Goal: Information Seeking & Learning: Understand process/instructions

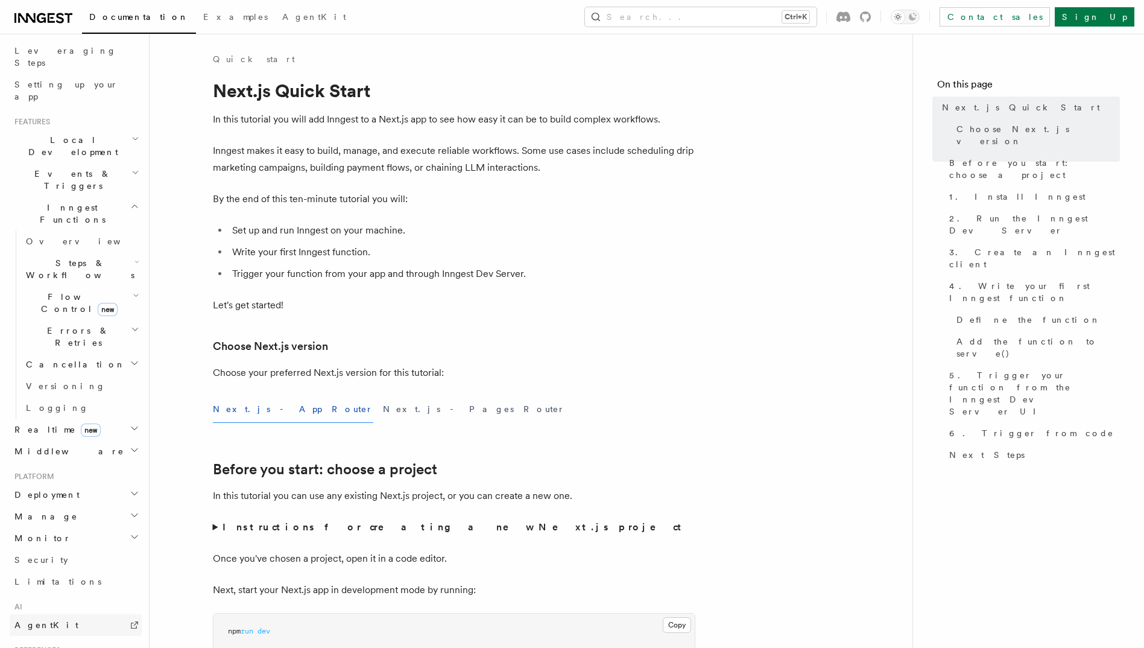
scroll to position [317, 0]
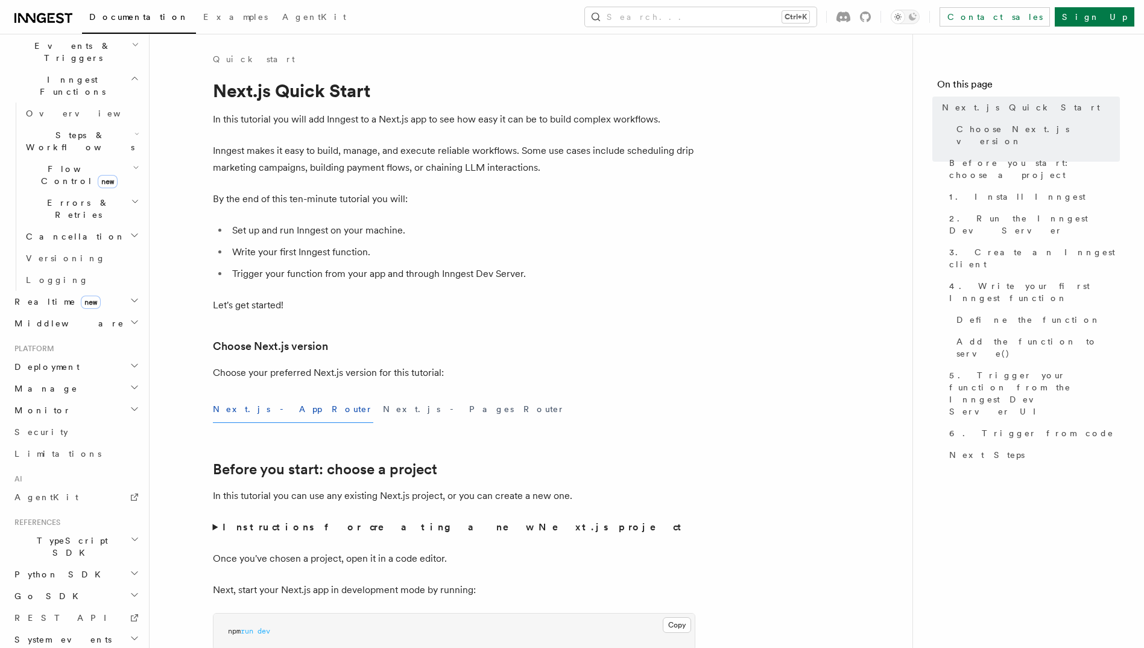
click at [81, 295] on span "new" at bounding box center [91, 301] width 20 height 13
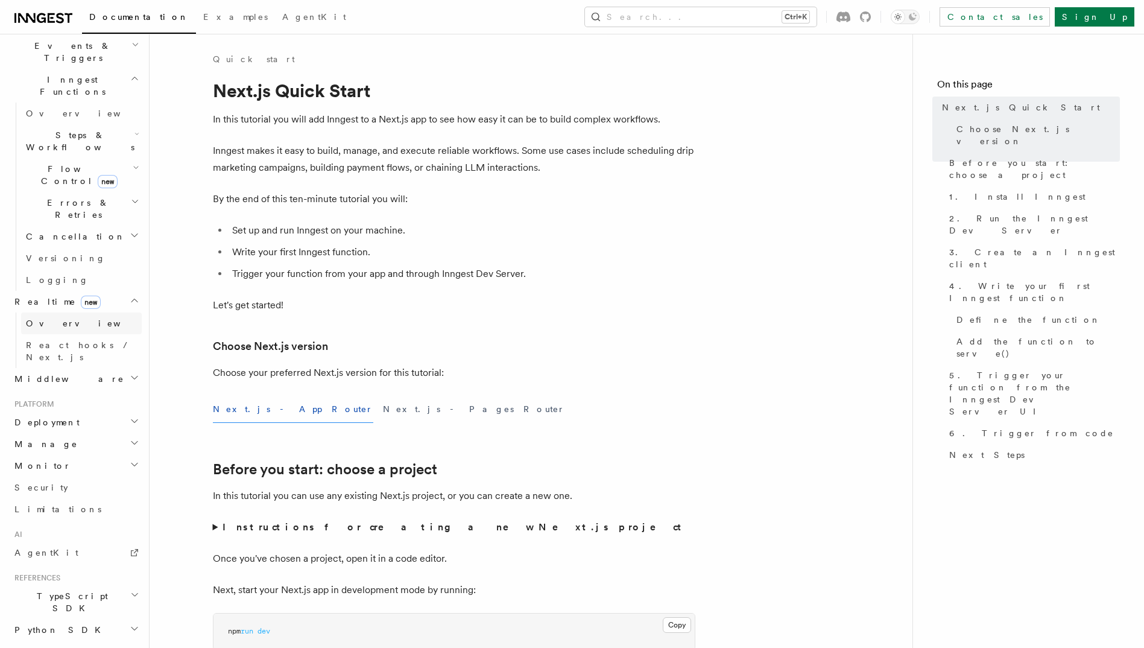
click at [42, 318] on span "Overview" at bounding box center [88, 323] width 124 height 10
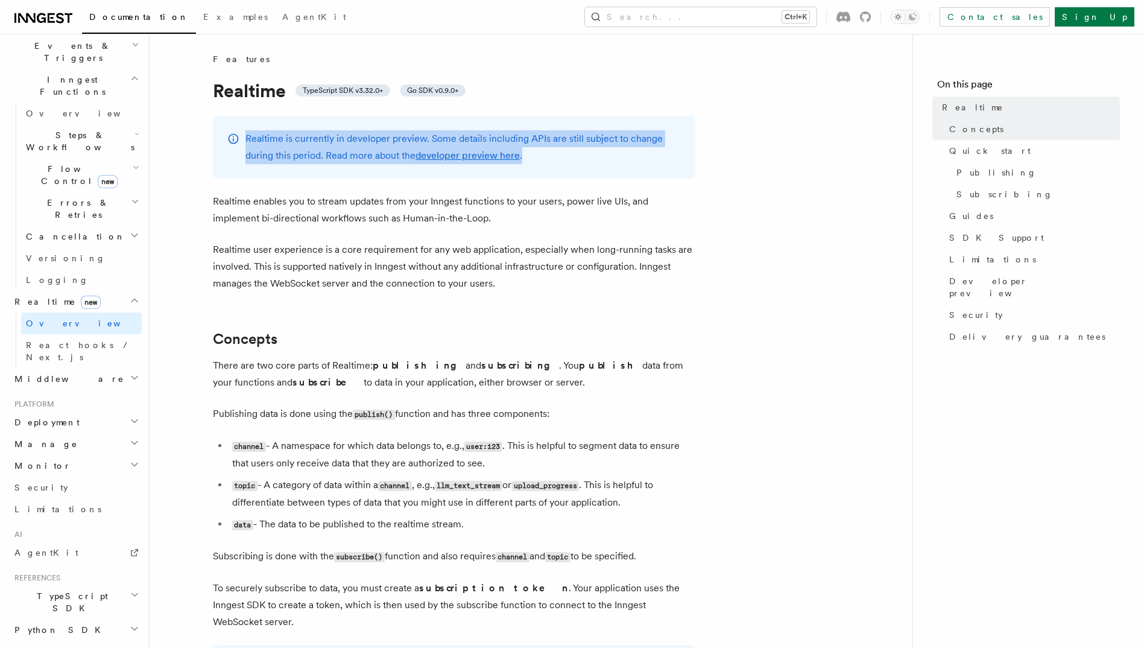
drag, startPoint x: 242, startPoint y: 138, endPoint x: 542, endPoint y: 158, distance: 300.3
click at [542, 158] on div "Realtime is currently in developer preview. Some details including APIs are sti…" at bounding box center [454, 147] width 482 height 63
click at [542, 158] on p "Realtime is currently in developer preview. Some details including APIs are sti…" at bounding box center [462, 147] width 435 height 34
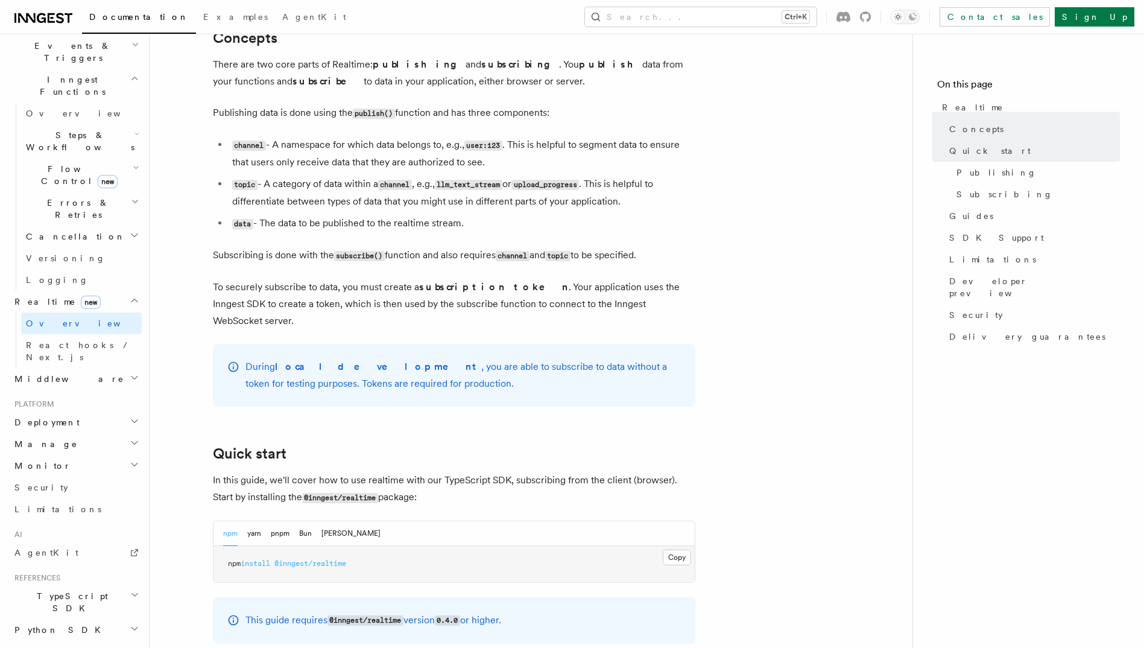
scroll to position [301, 0]
click at [96, 455] on h2 "Monitor" at bounding box center [76, 466] width 132 height 22
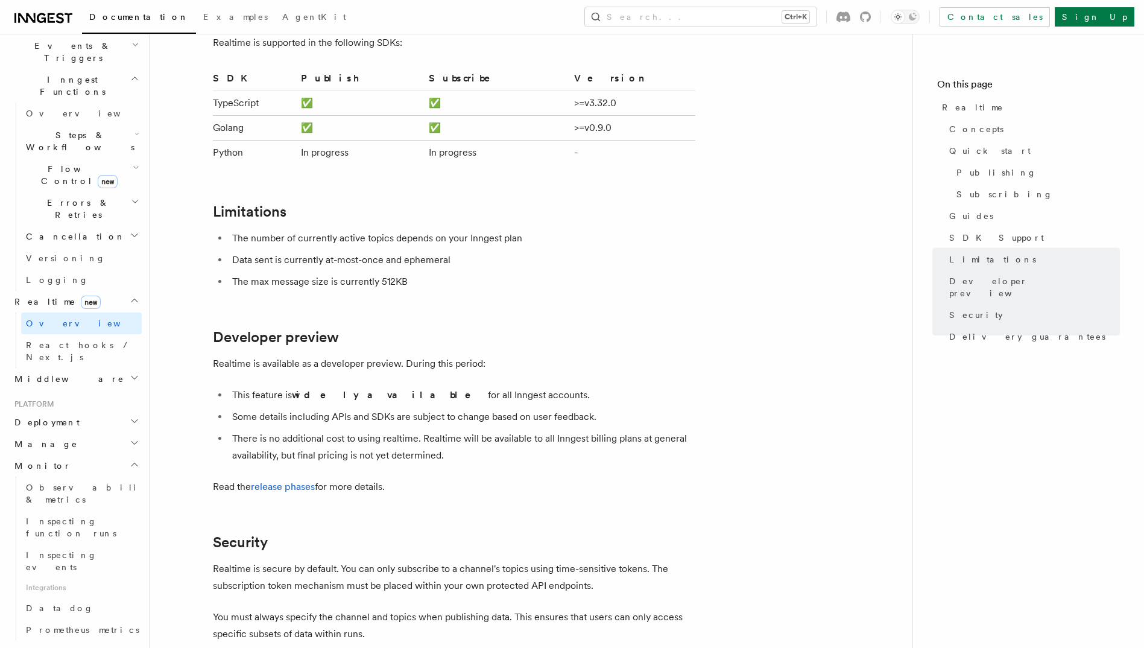
scroll to position [2954, 0]
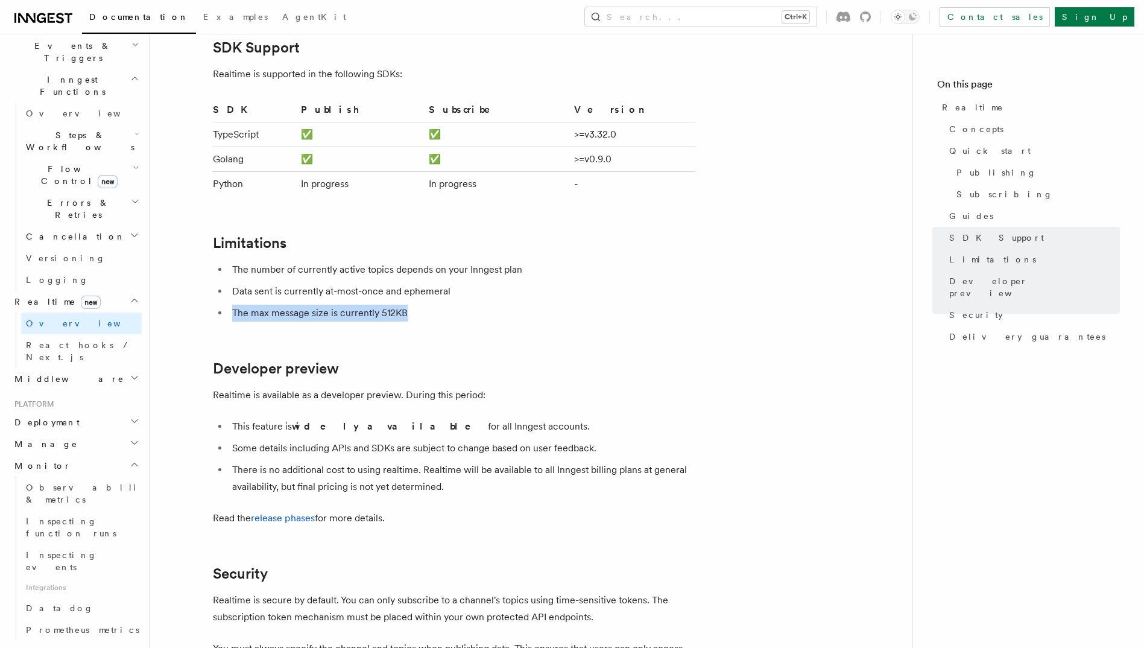
drag, startPoint x: 414, startPoint y: 256, endPoint x: 219, endPoint y: 260, distance: 194.8
click at [229, 304] on li "The max message size is currently 512KB" at bounding box center [462, 312] width 467 height 17
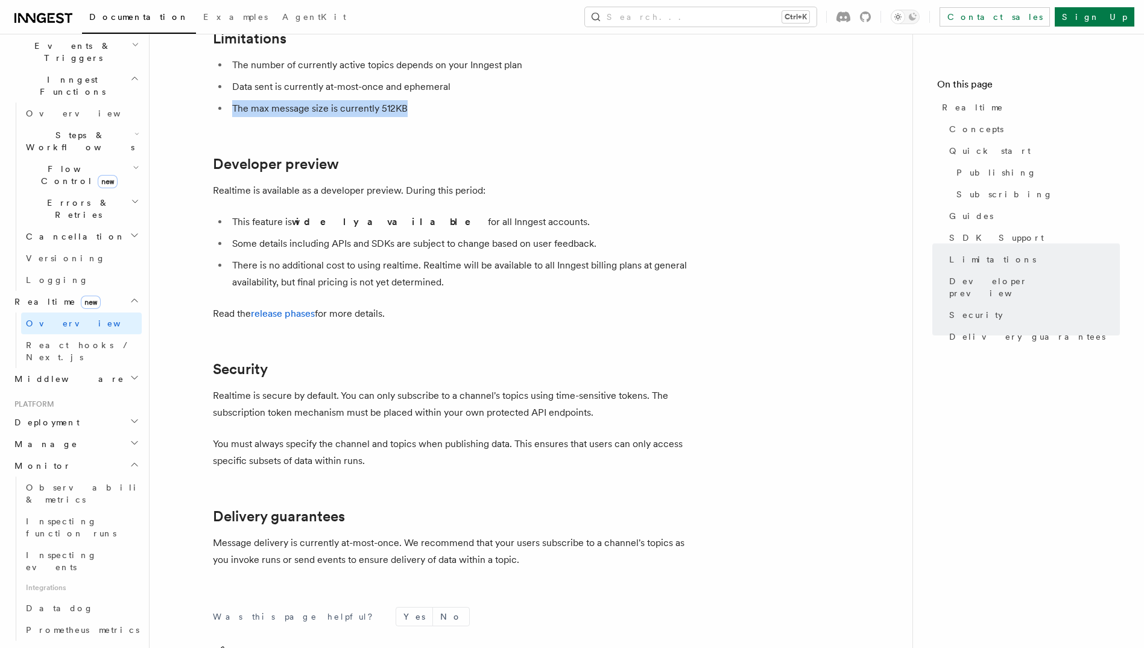
scroll to position [3195, 0]
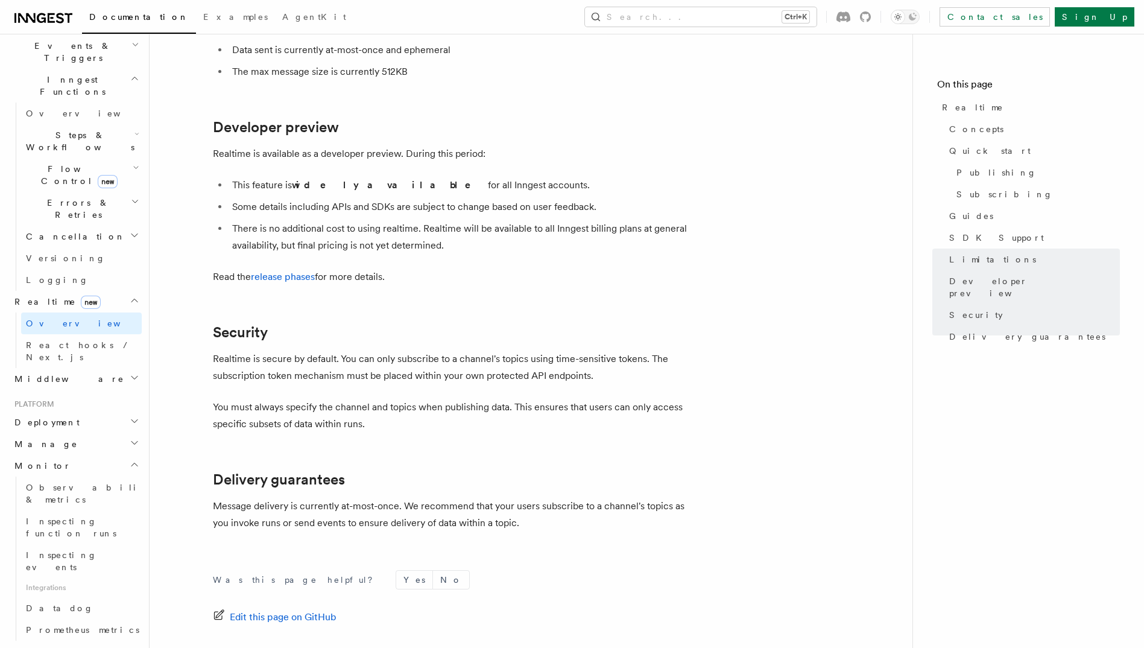
click at [282, 399] on p "You must always specify the channel and topics when publishing data. This ensur…" at bounding box center [454, 416] width 482 height 34
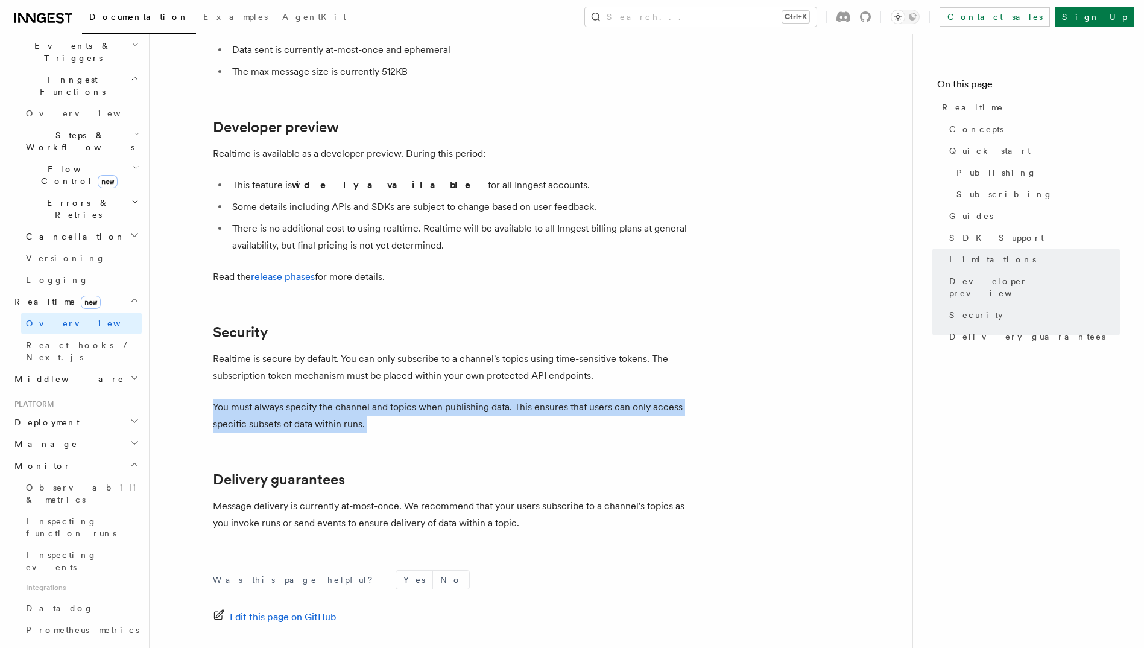
click at [282, 399] on p "You must always specify the channel and topics when publishing data. This ensur…" at bounding box center [454, 416] width 482 height 34
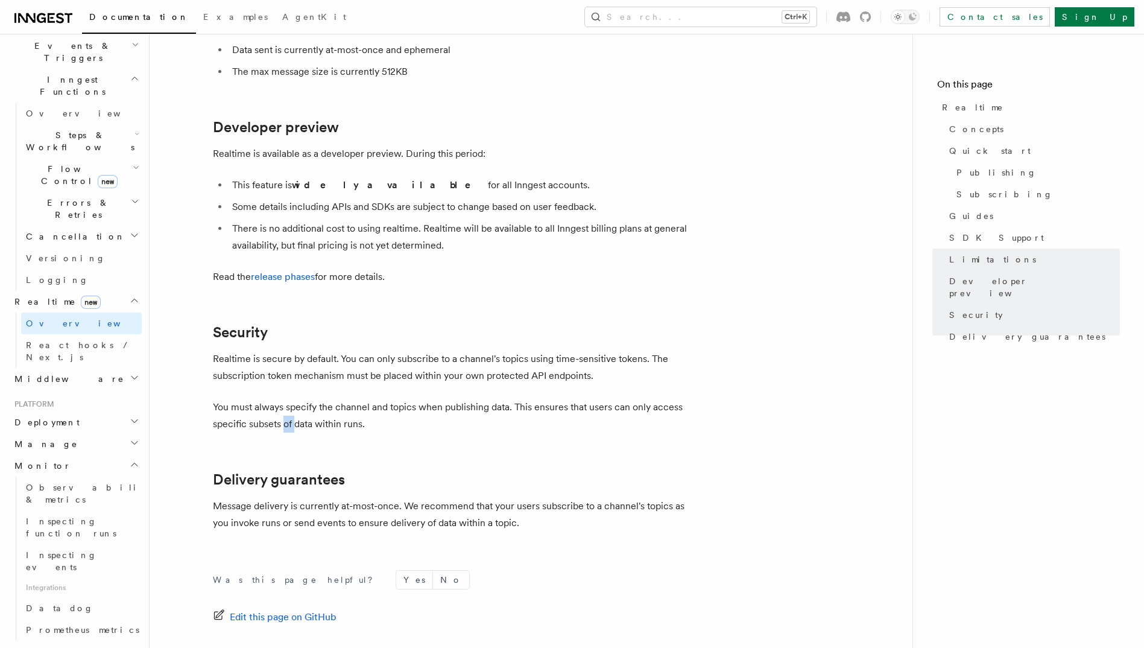
click at [282, 399] on p "You must always specify the channel and topics when publishing data. This ensur…" at bounding box center [454, 416] width 482 height 34
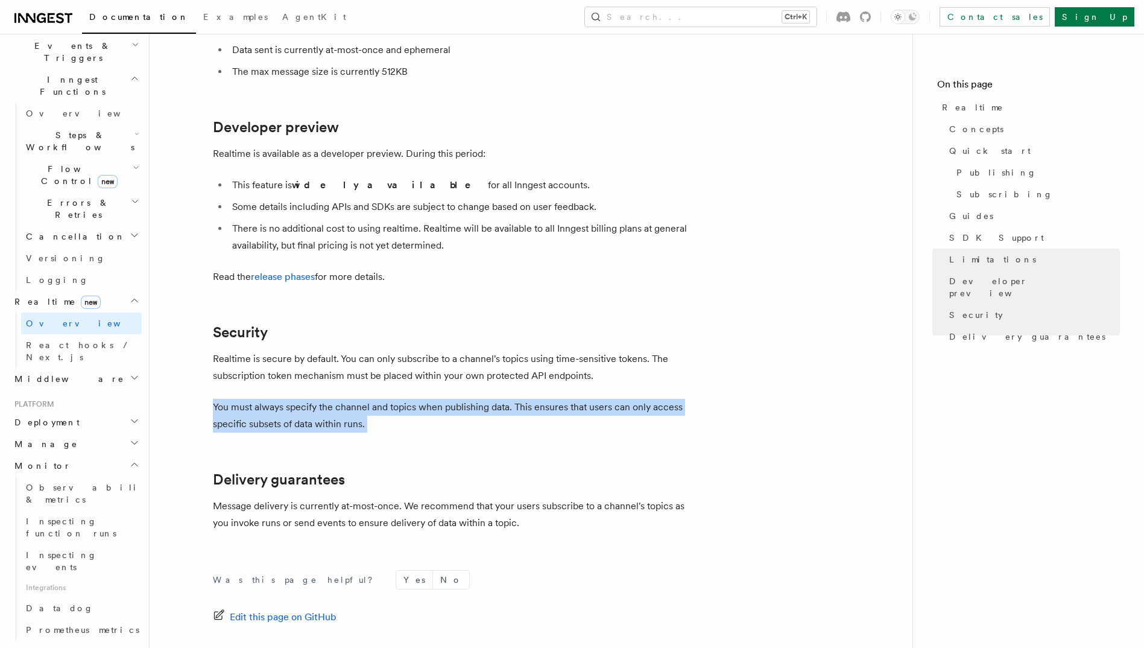
click at [282, 399] on p "You must always specify the channel and topics when publishing data. This ensur…" at bounding box center [454, 416] width 482 height 34
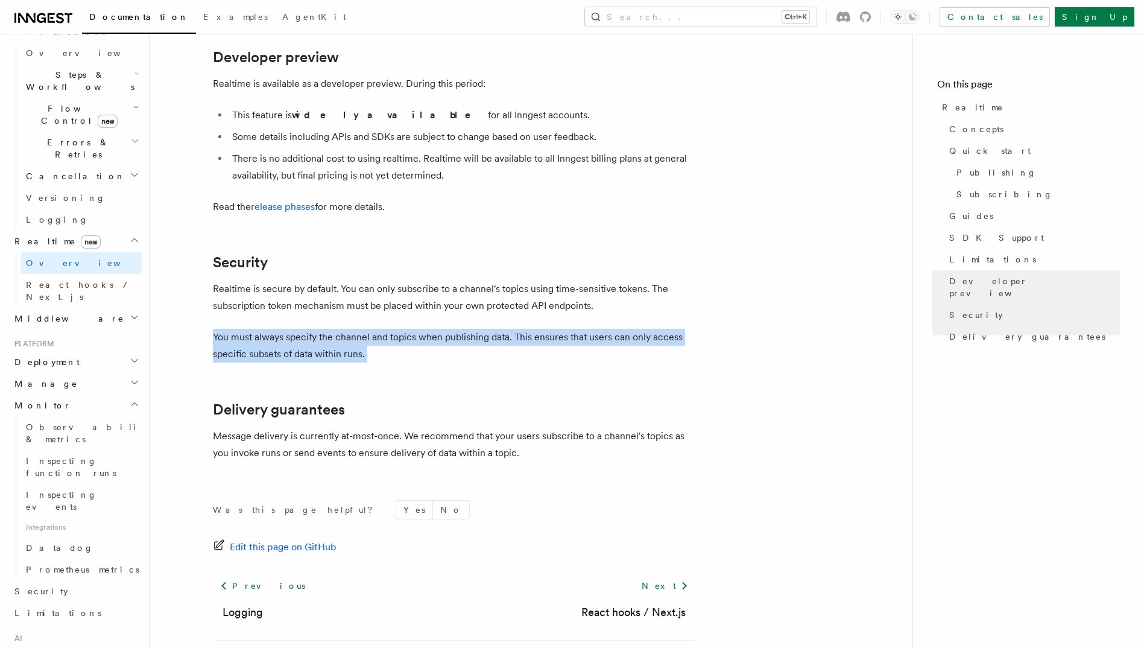
scroll to position [438, 0]
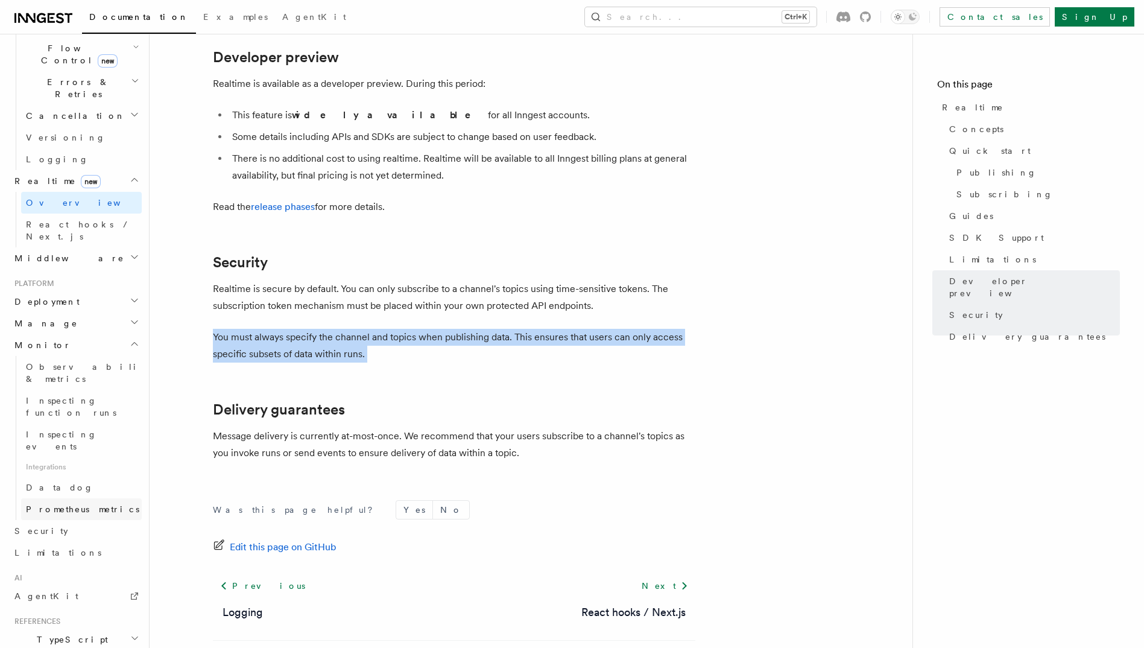
click at [82, 504] on span "Prometheus metrics" at bounding box center [82, 509] width 113 height 10
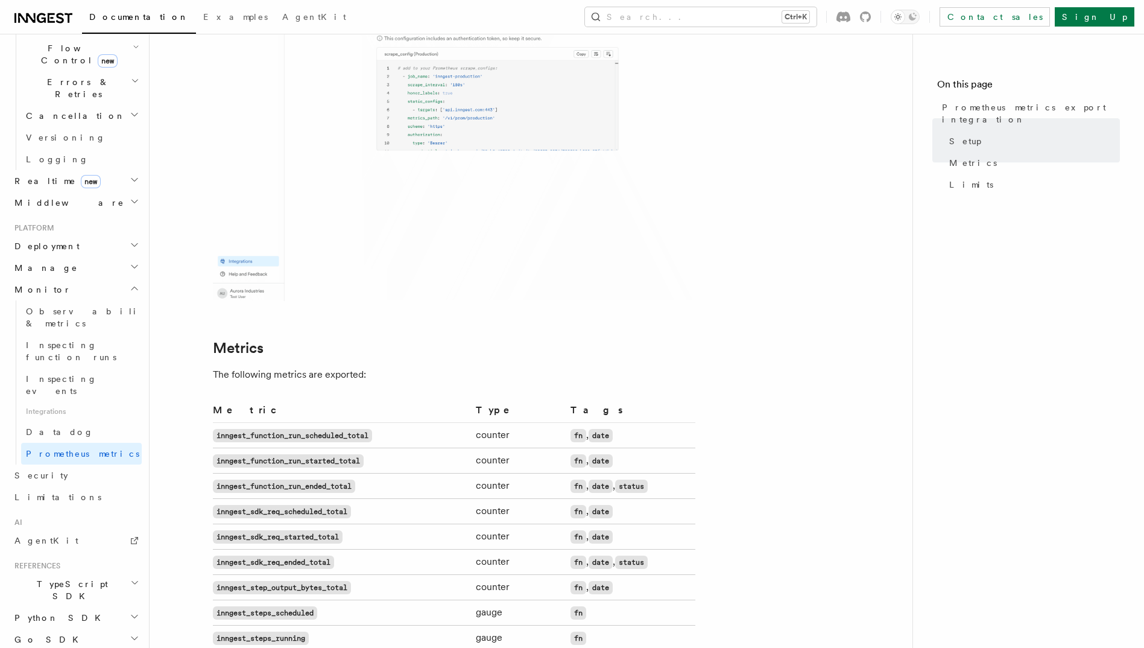
scroll to position [603, 0]
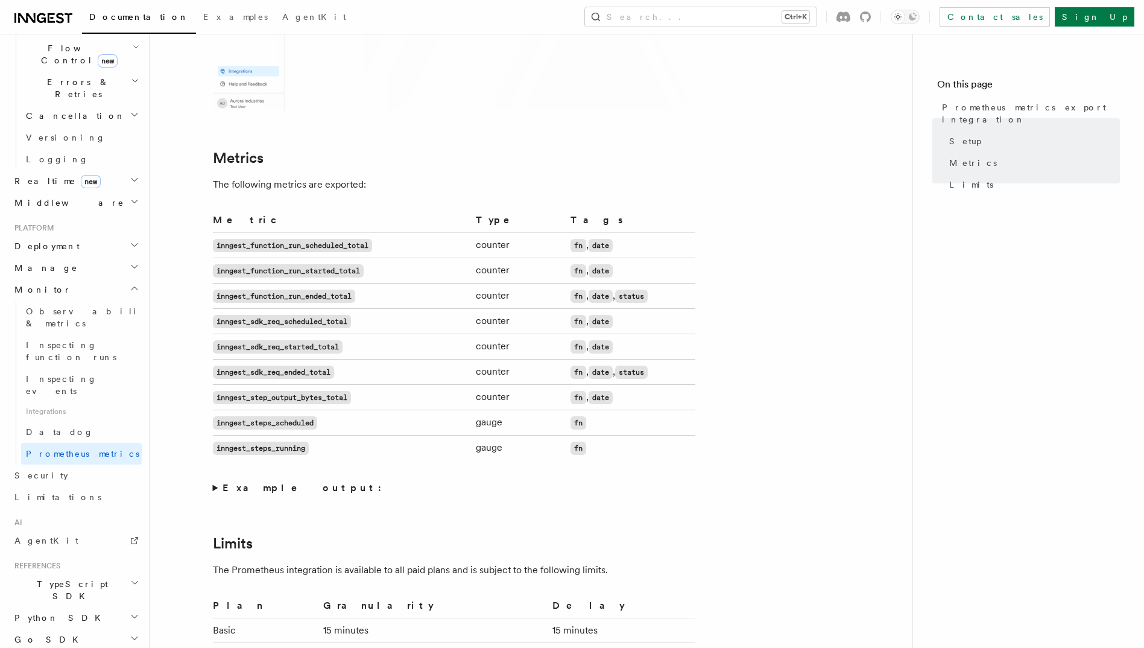
click at [284, 243] on code "inngest_function_run_scheduled_total" at bounding box center [292, 245] width 159 height 13
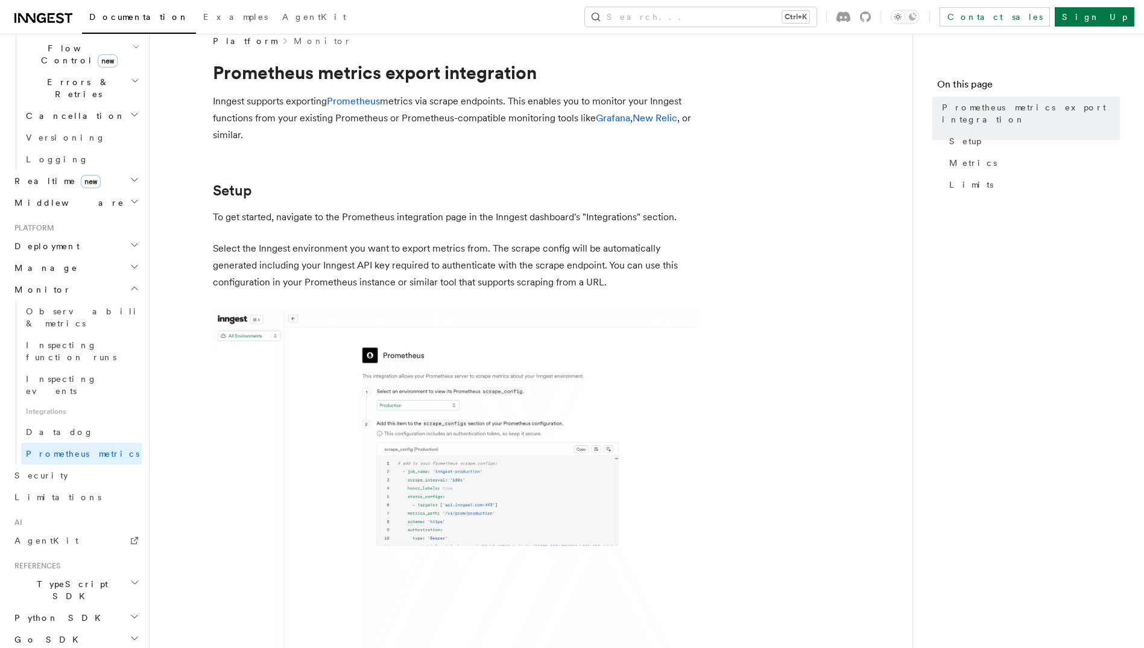
scroll to position [0, 0]
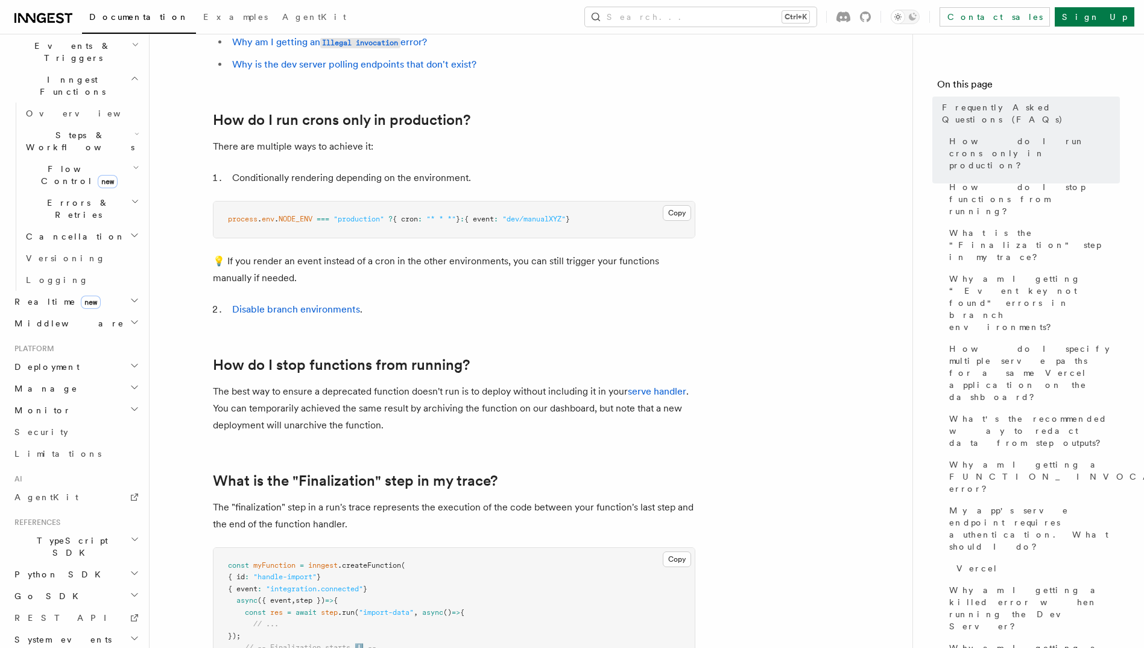
scroll to position [301, 0]
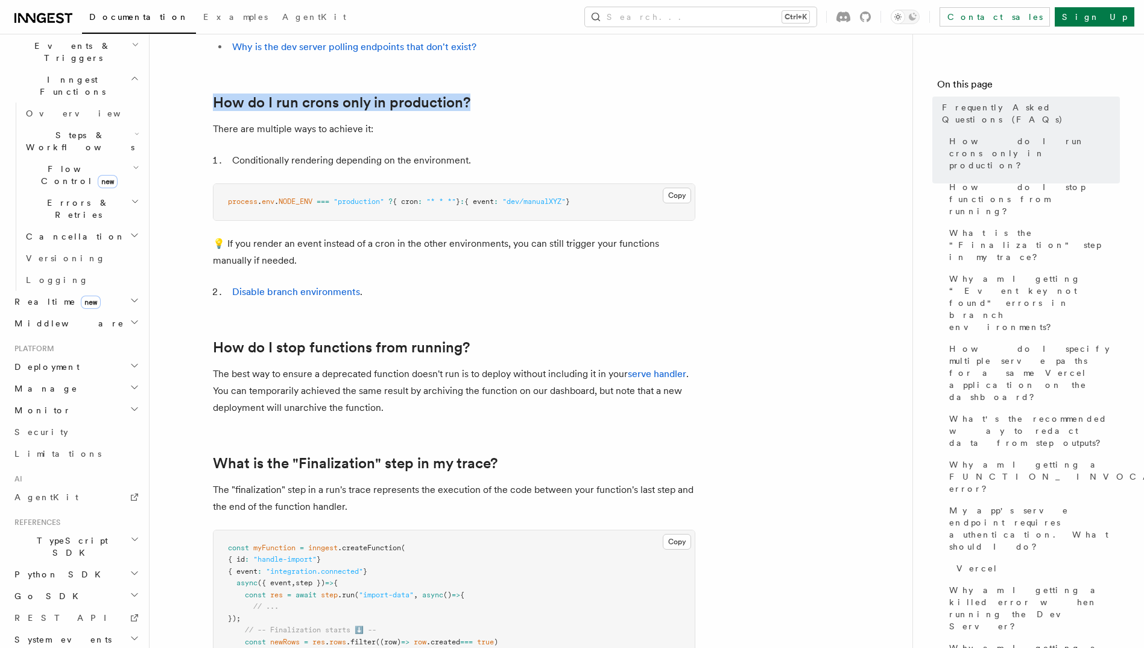
drag, startPoint x: 487, startPoint y: 104, endPoint x: 171, endPoint y: 99, distance: 316.0
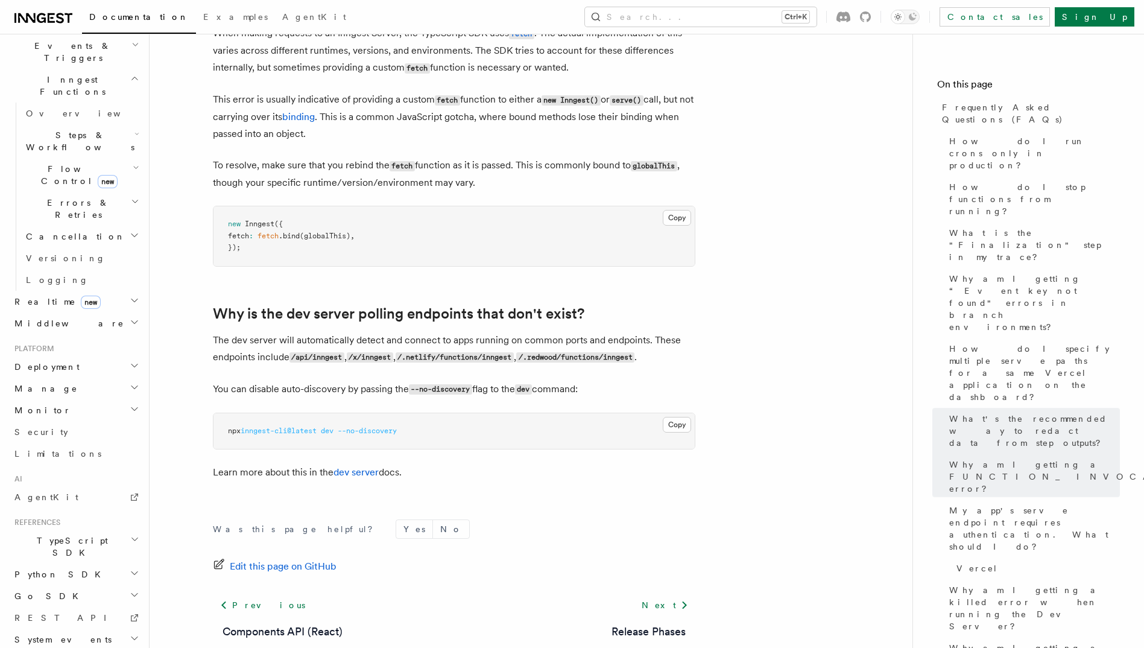
scroll to position [2158, 0]
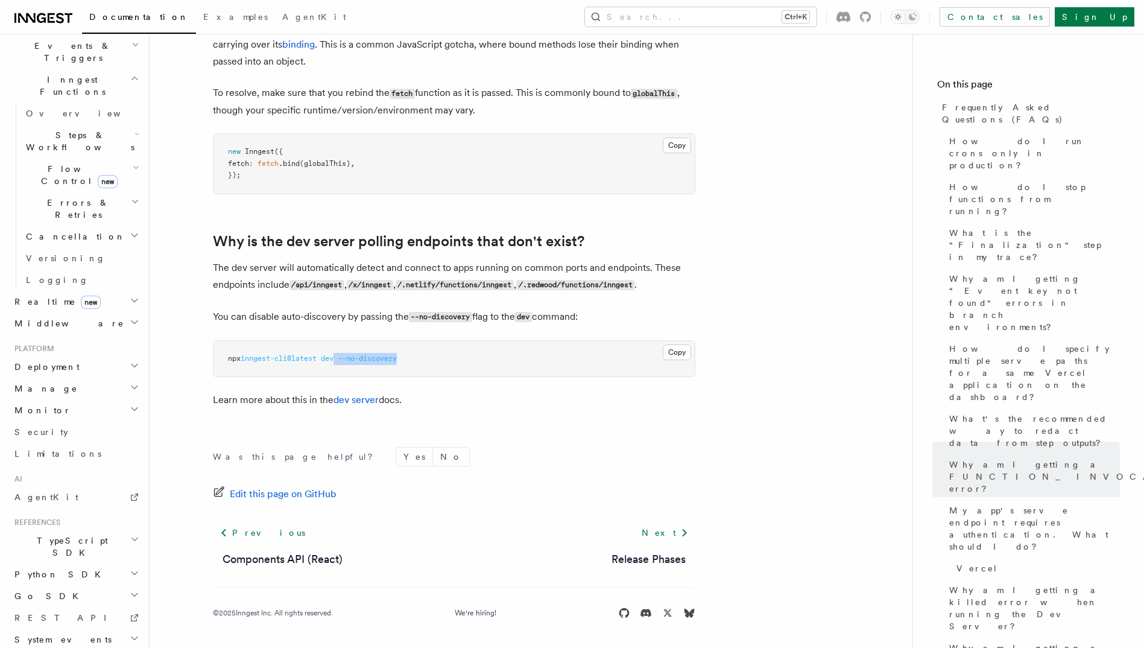
drag, startPoint x: 410, startPoint y: 359, endPoint x: 341, endPoint y: 364, distance: 68.9
click at [341, 364] on pre "npx inngest-cli@latest dev --no-discovery" at bounding box center [453, 359] width 481 height 36
drag, startPoint x: 341, startPoint y: 364, endPoint x: 288, endPoint y: 394, distance: 61.3
click at [288, 394] on p "Learn more about this in the dev server docs." at bounding box center [454, 399] width 482 height 17
click at [370, 399] on link "dev server" at bounding box center [355, 399] width 45 height 11
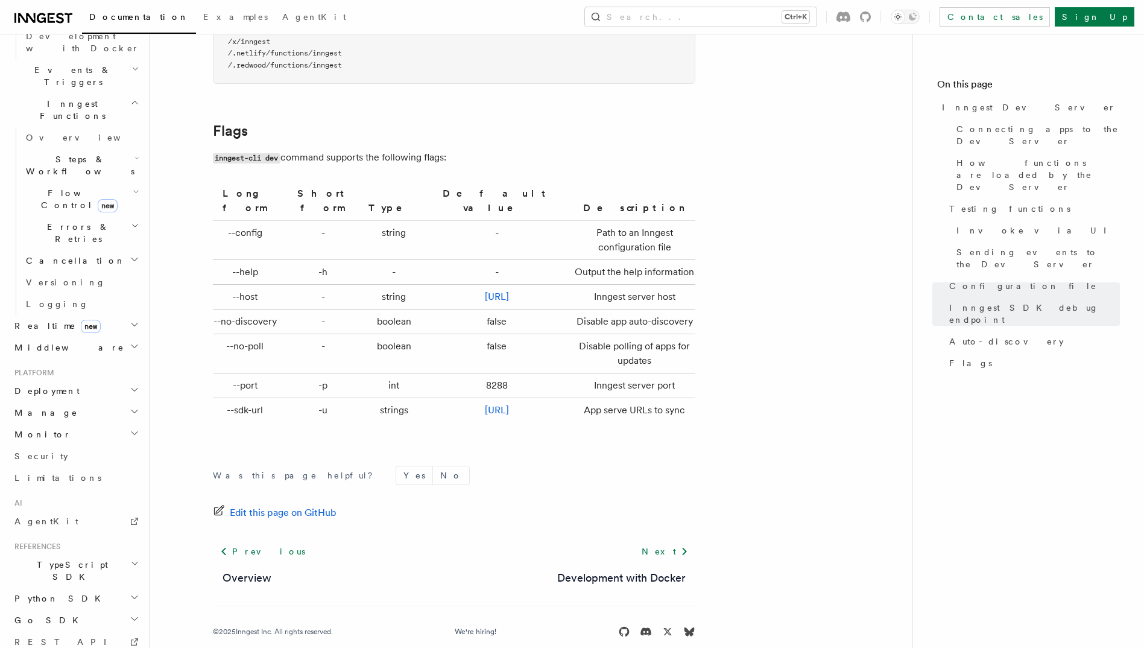
scroll to position [3920, 0]
click at [672, 538] on link "Next" at bounding box center [664, 549] width 61 height 22
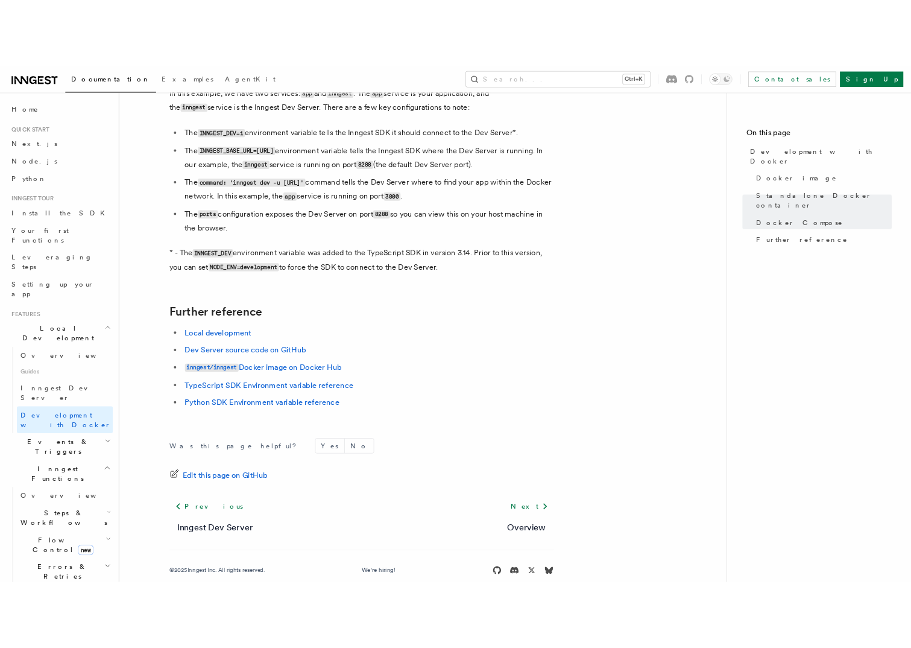
scroll to position [1123, 0]
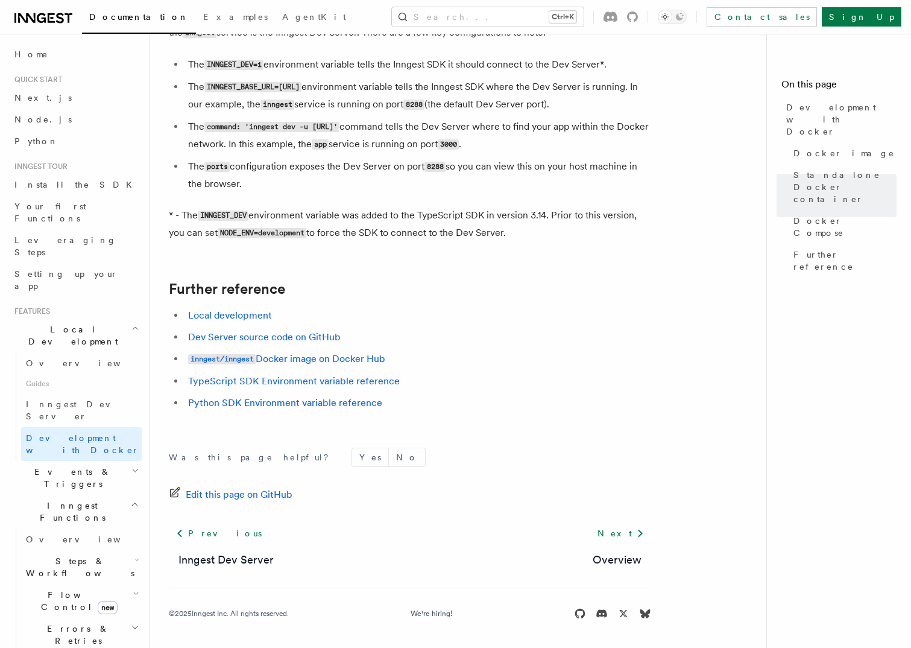
click at [131, 465] on icon "button" at bounding box center [135, 470] width 8 height 10
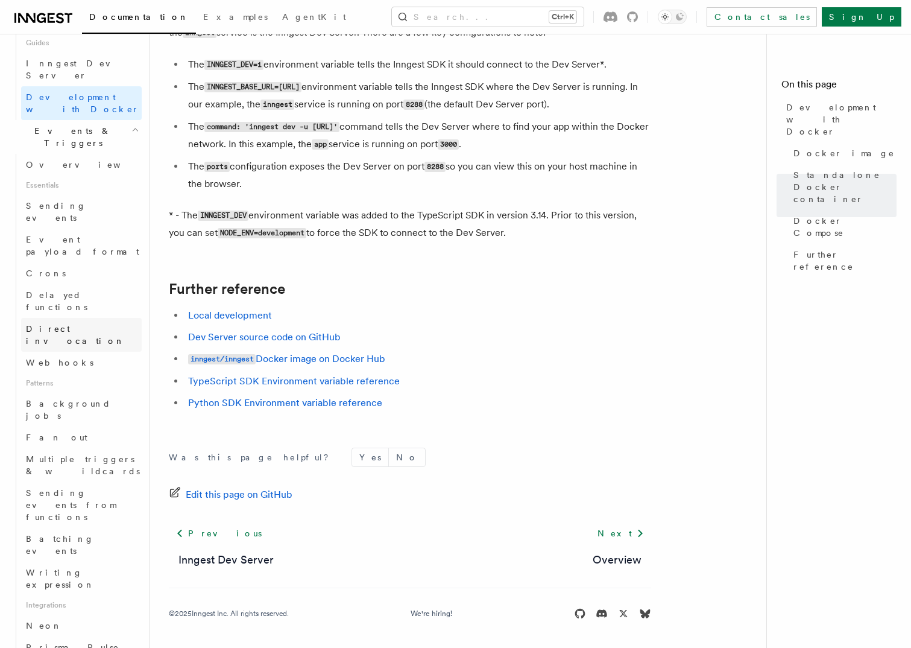
scroll to position [362, 0]
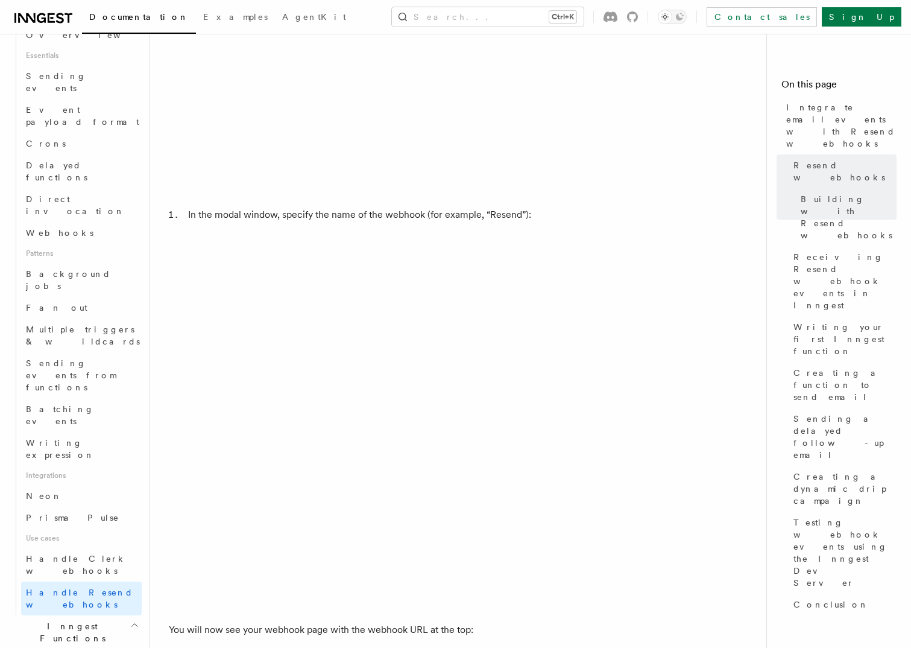
scroll to position [1688, 0]
